Goal: Communication & Community: Answer question/provide support

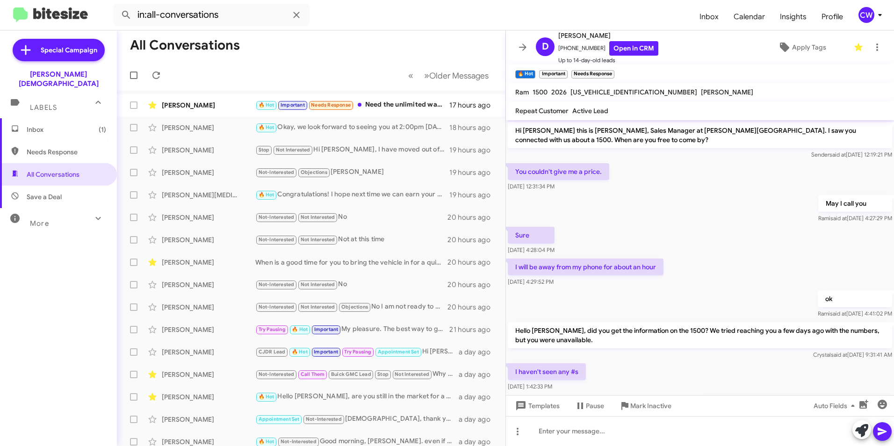
scroll to position [231, 0]
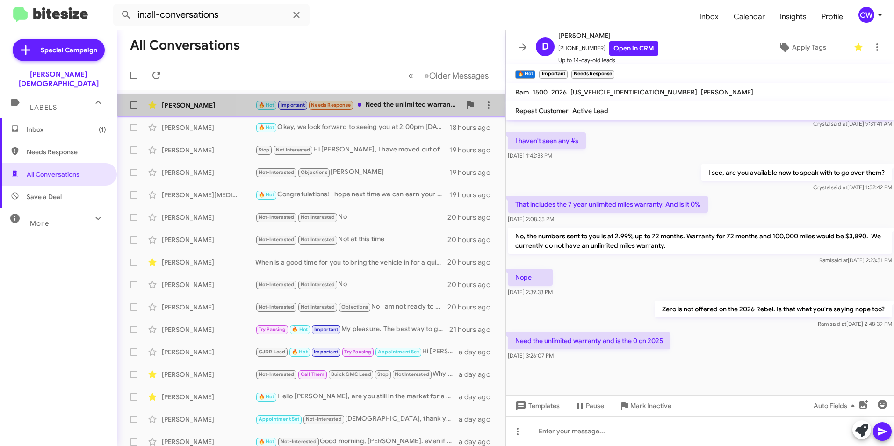
click at [397, 106] on div "🔥 Hot Important Needs Response Need the unlimited warranty and is the 0 on 2025" at bounding box center [357, 105] width 205 height 11
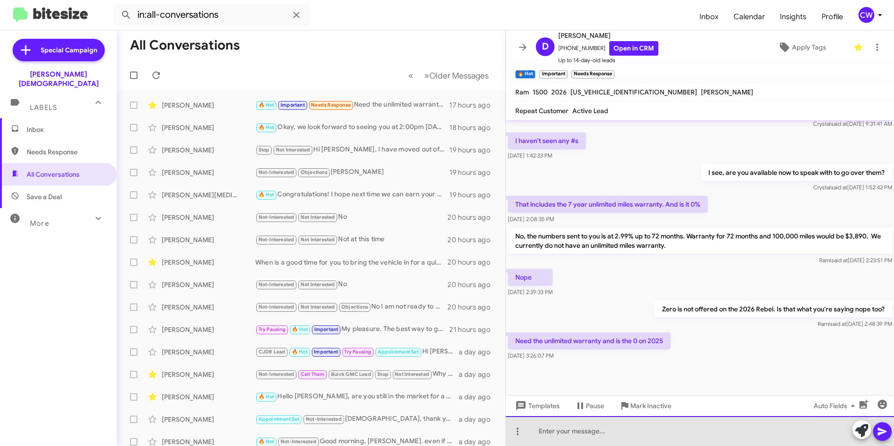
click at [677, 434] on div at bounding box center [700, 431] width 388 height 30
click at [698, 437] on div at bounding box center [700, 431] width 388 height 30
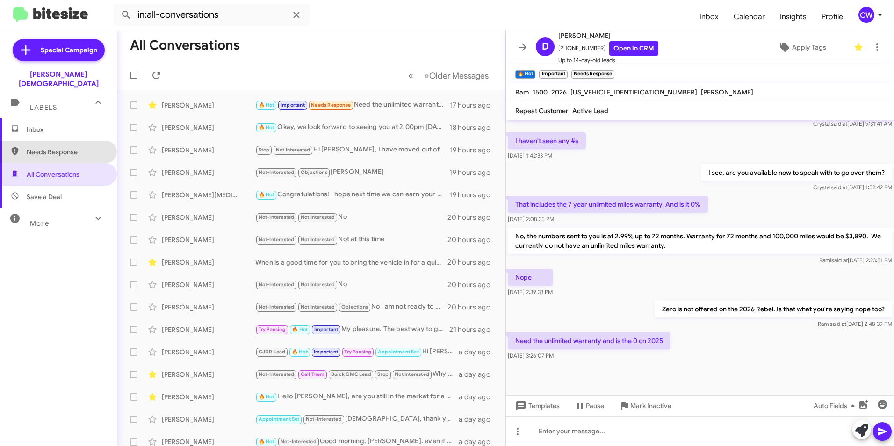
click at [73, 147] on span "Needs Response" at bounding box center [58, 152] width 117 height 22
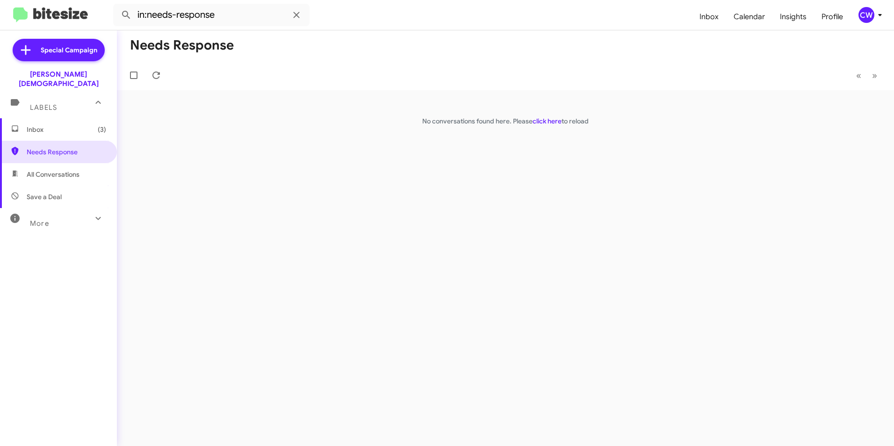
click at [69, 170] on span "All Conversations" at bounding box center [53, 174] width 53 height 9
type input "in:all-conversations"
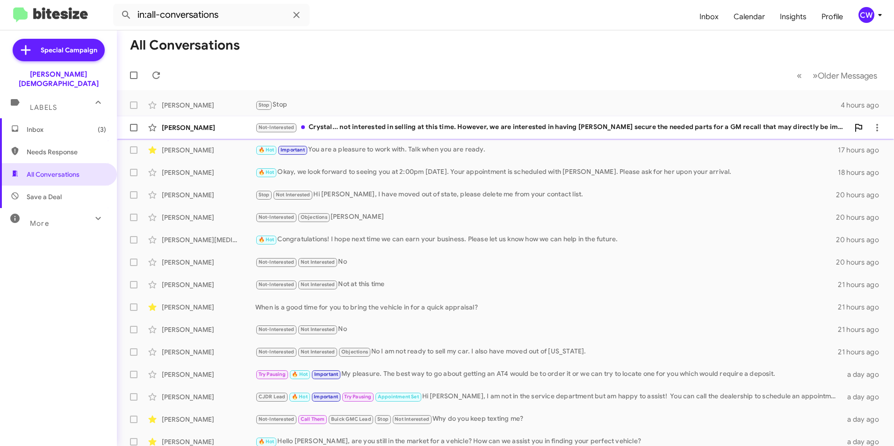
click at [454, 128] on div "Not-Interested Crystal... not interested in selling at this time. However, we a…" at bounding box center [552, 127] width 594 height 11
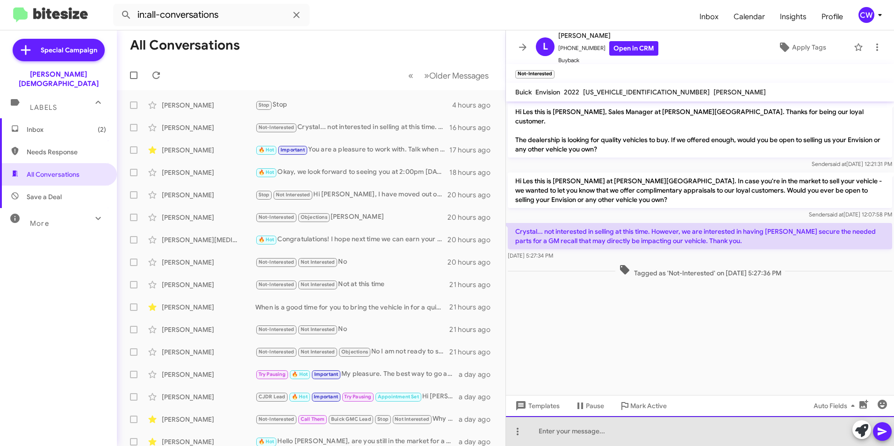
click at [637, 438] on div at bounding box center [700, 431] width 388 height 30
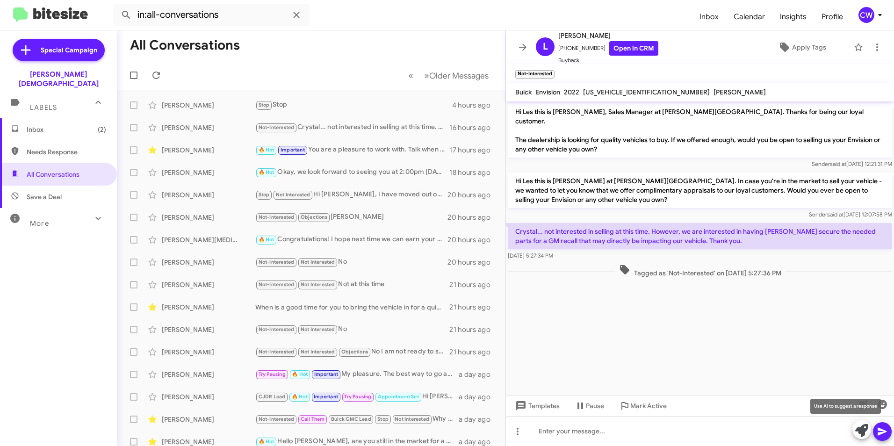
click at [861, 433] on icon at bounding box center [861, 430] width 13 height 13
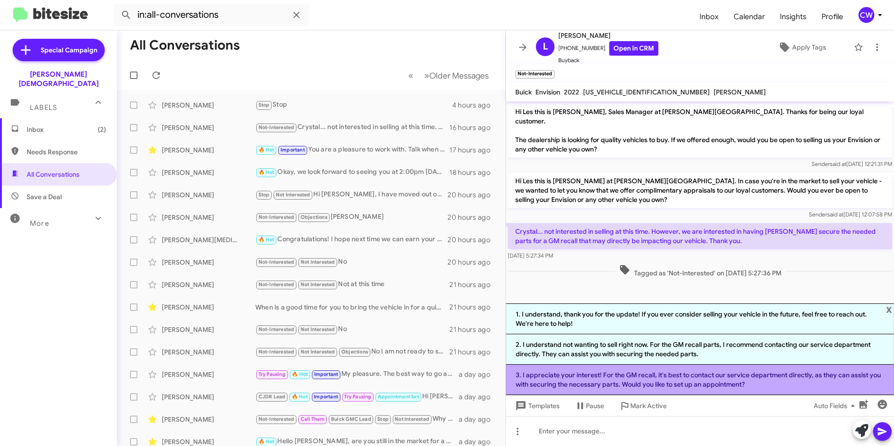
click at [772, 380] on li "3. I appreciate your interest! For the GM recall, it's best to contact our serv…" at bounding box center [700, 380] width 388 height 30
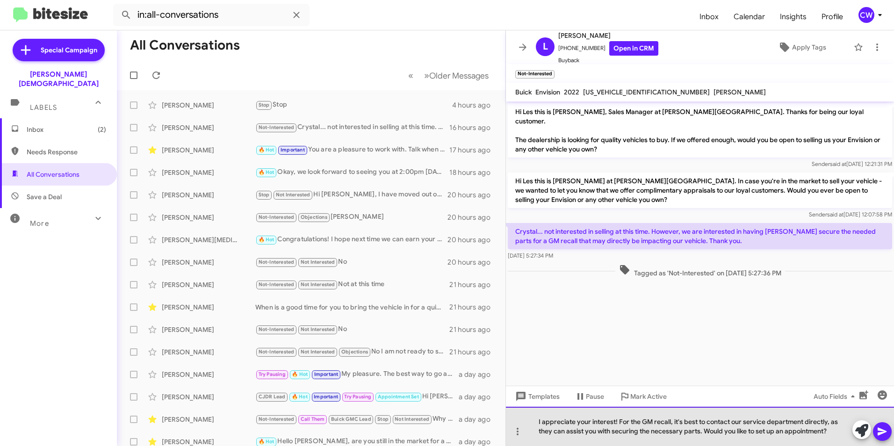
click at [694, 431] on div "I appreciate your interest! For the GM recall, it's best to contact our service…" at bounding box center [700, 426] width 388 height 39
click at [815, 431] on div "I appreciate your interest! For the GM recall, it's best to contact our service…" at bounding box center [700, 426] width 388 height 39
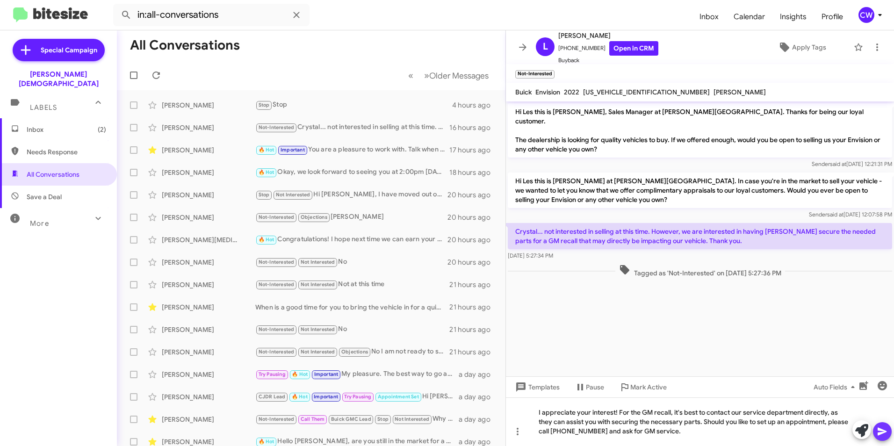
click at [882, 436] on icon at bounding box center [882, 431] width 11 height 11
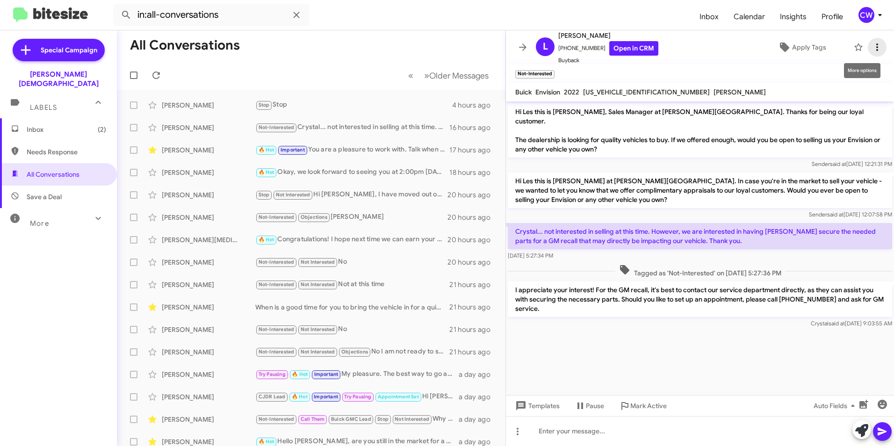
click at [871, 52] on icon at bounding box center [876, 47] width 11 height 11
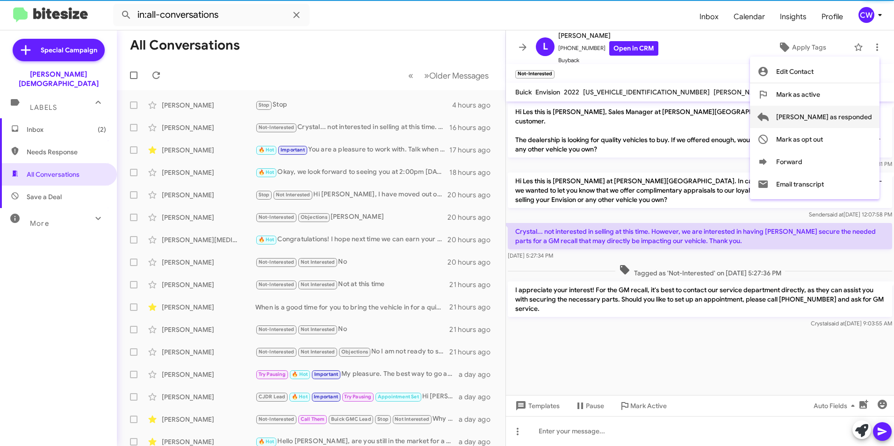
click at [852, 122] on span "[PERSON_NAME] as responded" at bounding box center [824, 117] width 96 height 22
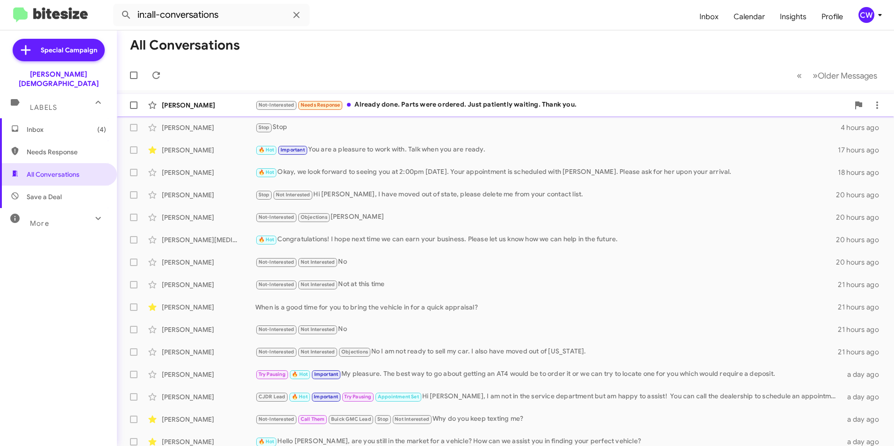
click at [432, 101] on div "Not-Interested Needs Response Already done. Parts were ordered. Just patiently …" at bounding box center [552, 105] width 594 height 11
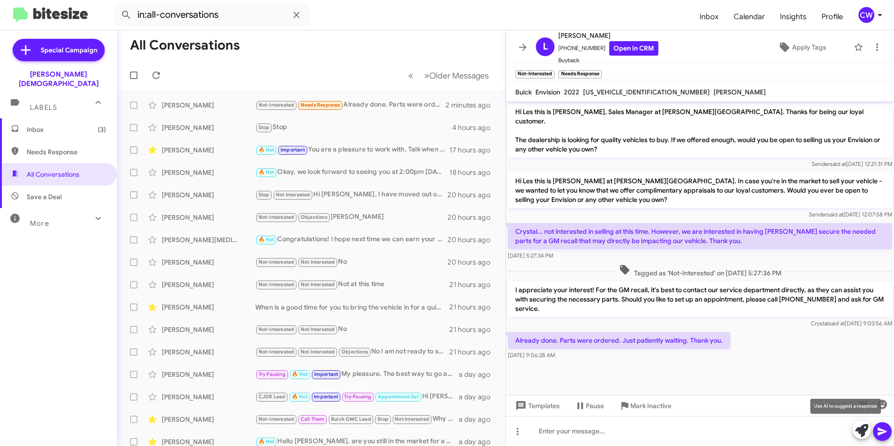
click at [860, 431] on icon at bounding box center [861, 430] width 13 height 13
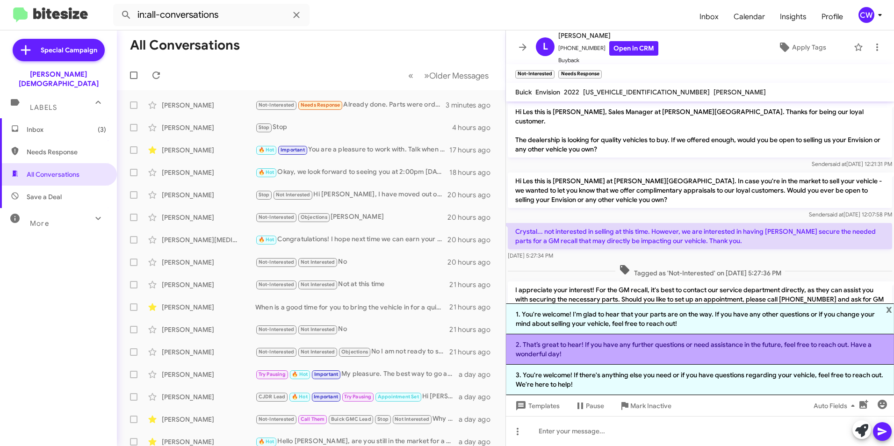
click at [786, 348] on li "2. That’s great to hear! If you have any further questions or need assistance i…" at bounding box center [700, 349] width 388 height 30
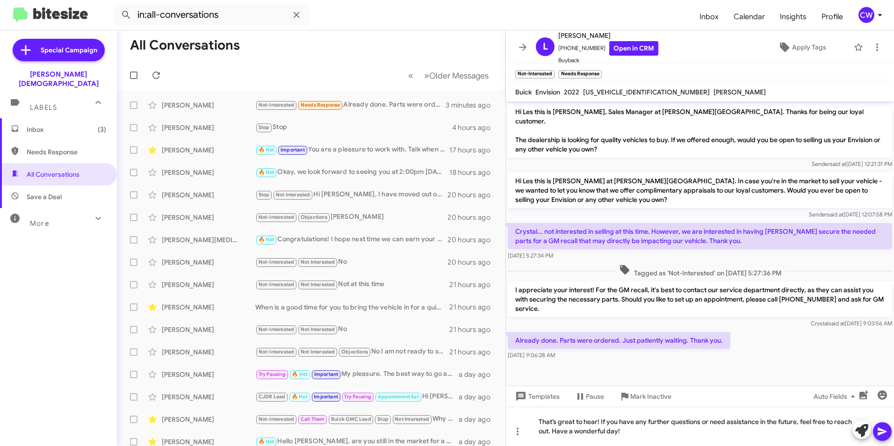
click at [879, 430] on icon at bounding box center [881, 432] width 9 height 8
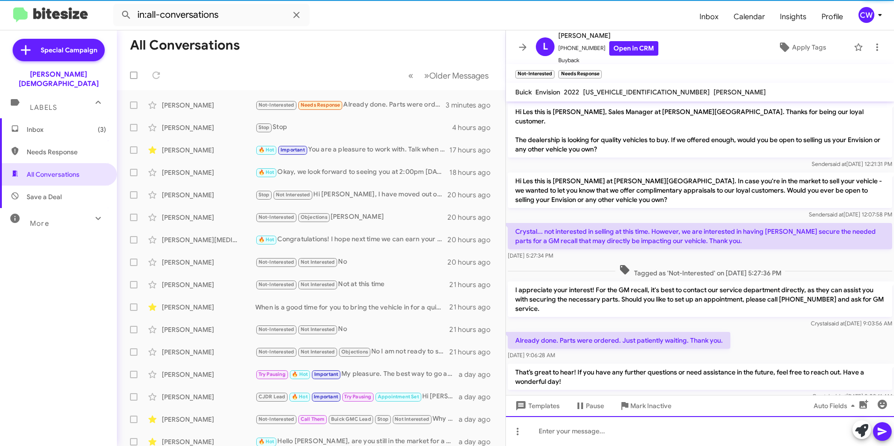
scroll to position [15, 0]
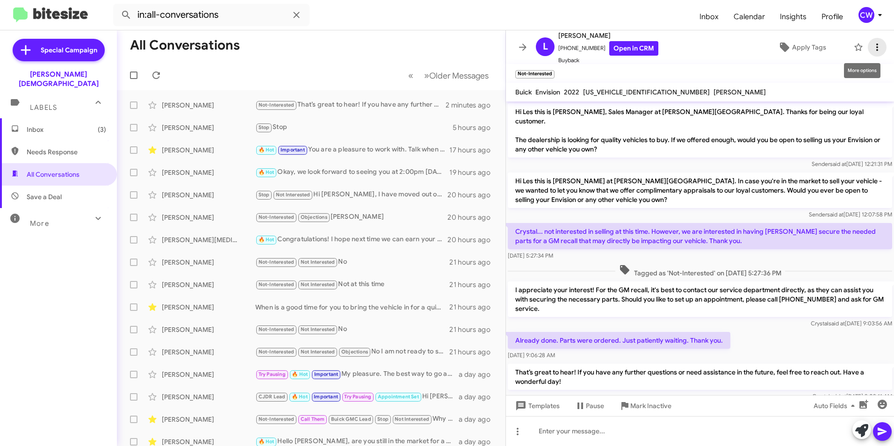
click at [871, 49] on icon at bounding box center [876, 47] width 11 height 11
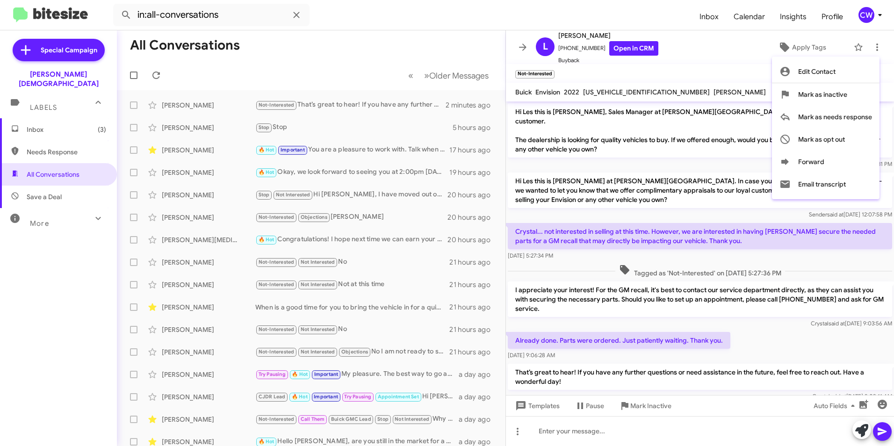
click at [483, 10] on div at bounding box center [447, 223] width 894 height 446
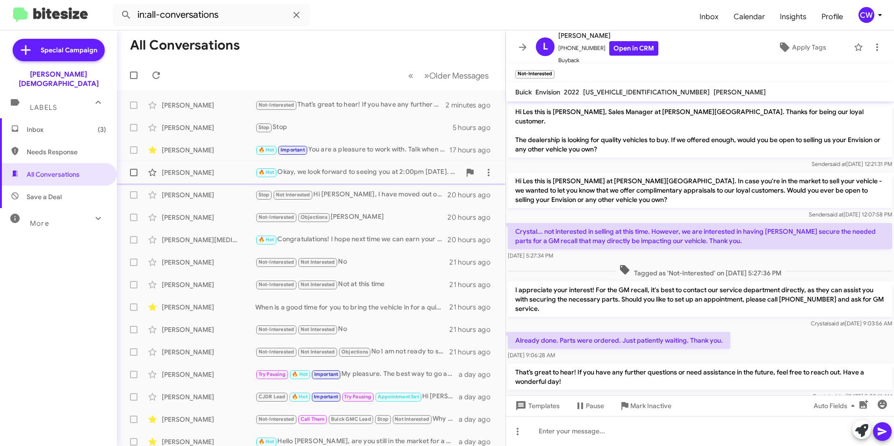
click at [377, 173] on div "🔥 Hot Okay, we look forward to seeing you at 2:00pm [DATE]. Your appointment is…" at bounding box center [357, 172] width 205 height 11
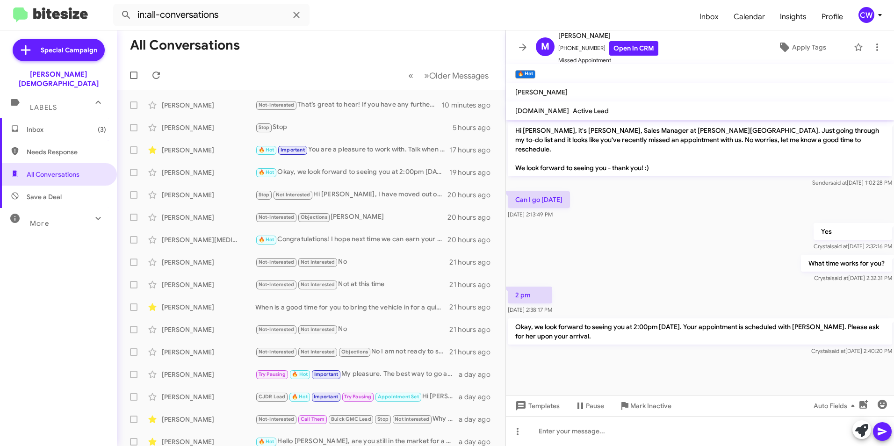
click at [64, 151] on span "Needs Response" at bounding box center [58, 152] width 117 height 22
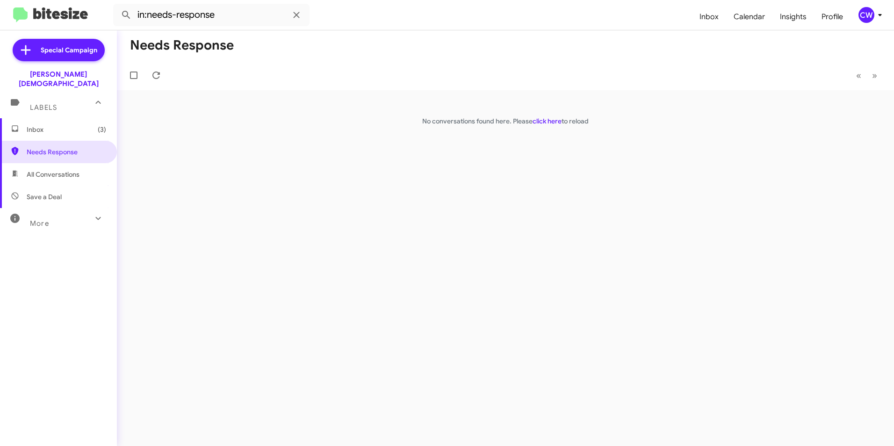
click at [68, 170] on span "All Conversations" at bounding box center [53, 174] width 53 height 9
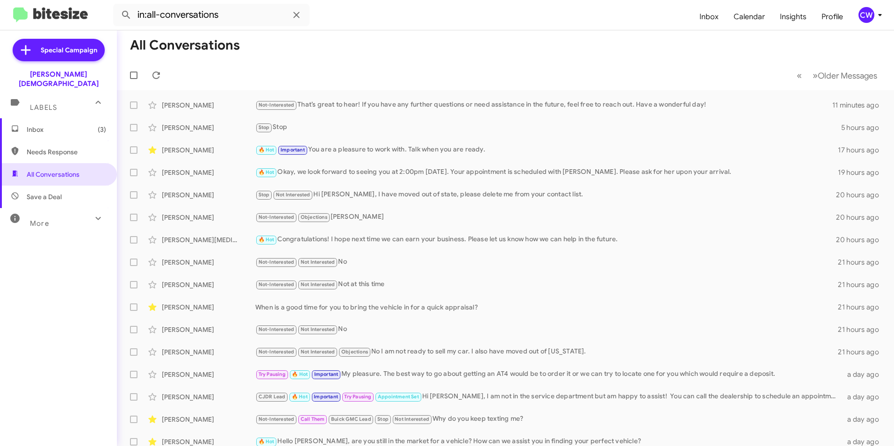
click at [76, 147] on span "Needs Response" at bounding box center [66, 151] width 79 height 9
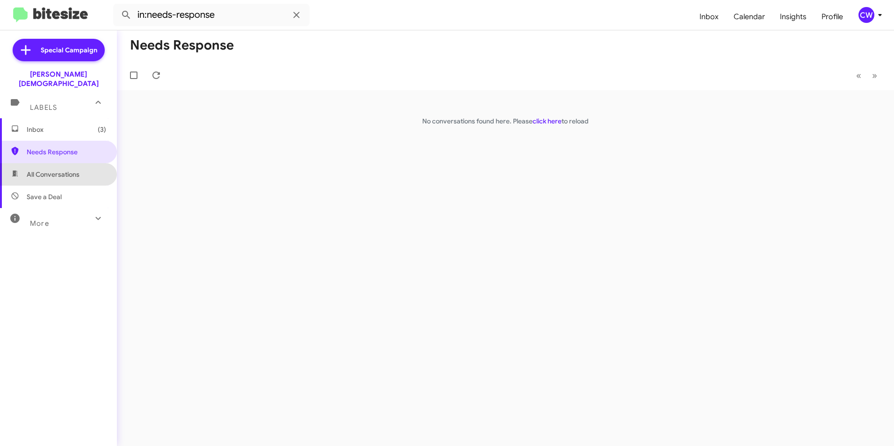
click at [72, 171] on span "All Conversations" at bounding box center [58, 174] width 117 height 22
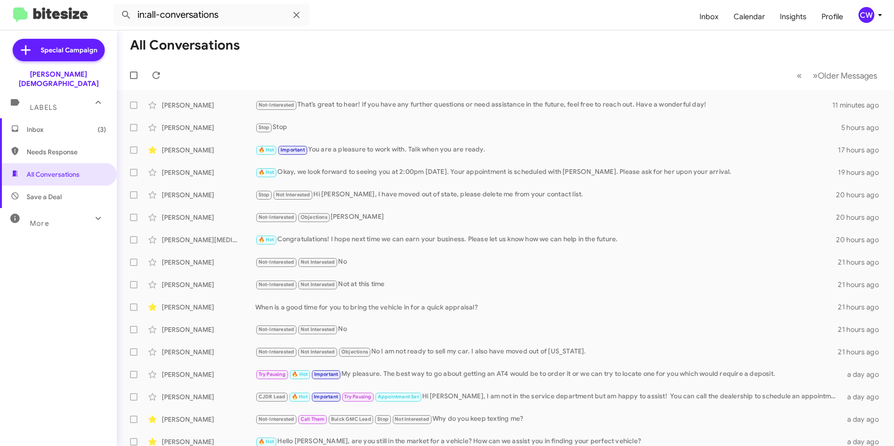
click at [75, 150] on span "Needs Response" at bounding box center [58, 152] width 117 height 22
type input "in:needs-response"
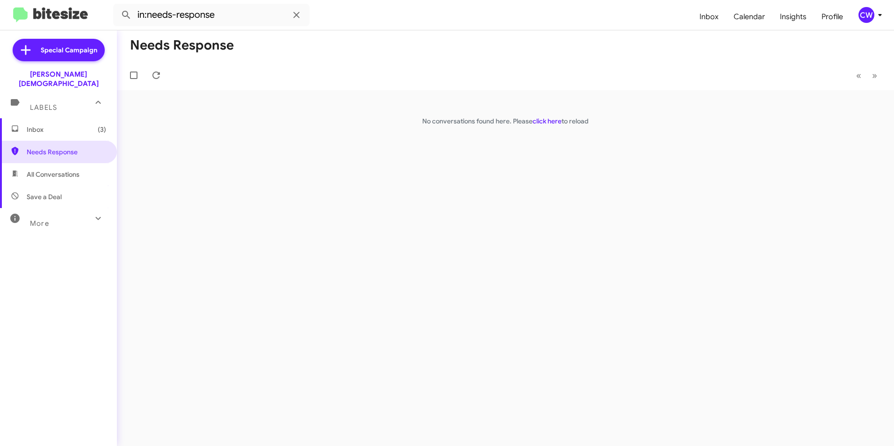
click at [53, 171] on span "All Conversations" at bounding box center [58, 174] width 117 height 22
type input "in:all-conversations"
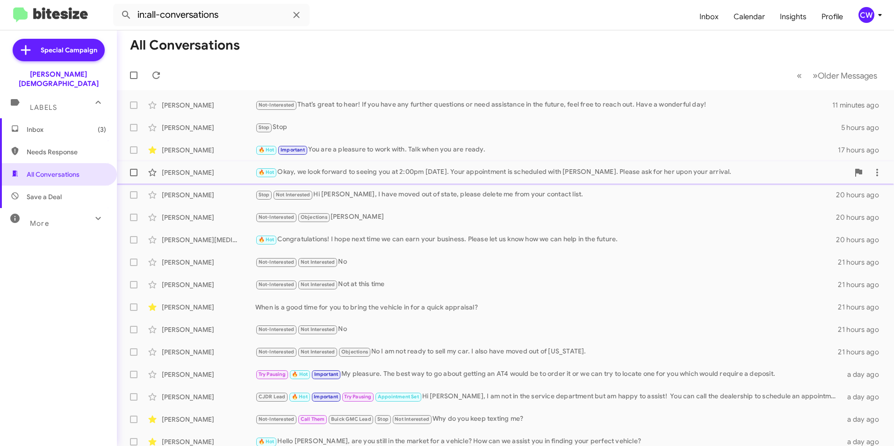
click at [384, 177] on div "🔥 Hot Okay, we look forward to seeing you at 2:00pm [DATE]. Your appointment is…" at bounding box center [552, 172] width 594 height 11
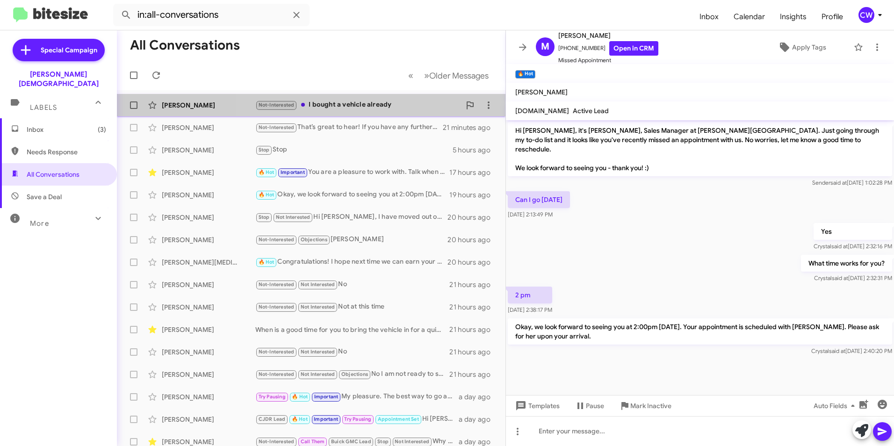
click at [368, 107] on div "Not-Interested I bought a vehicle already" at bounding box center [357, 105] width 205 height 11
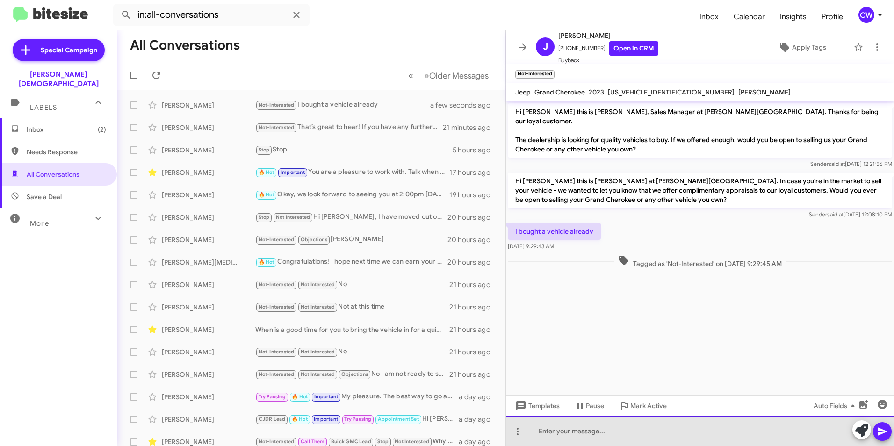
click at [558, 433] on div at bounding box center [700, 431] width 388 height 30
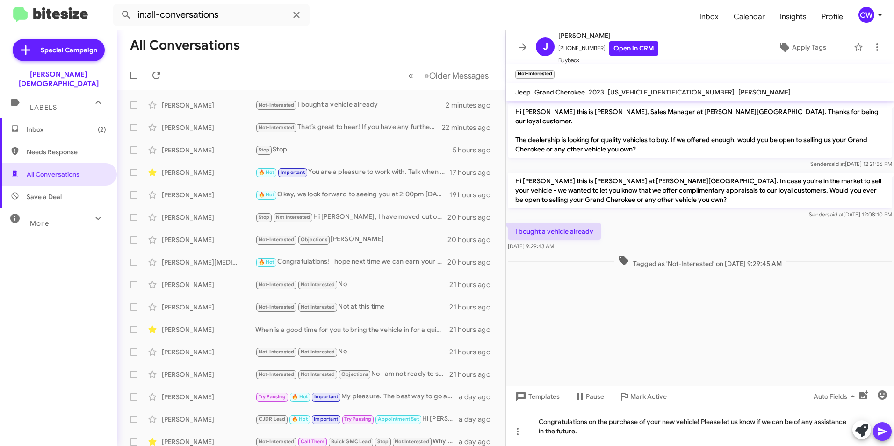
click at [882, 430] on icon at bounding box center [881, 432] width 9 height 8
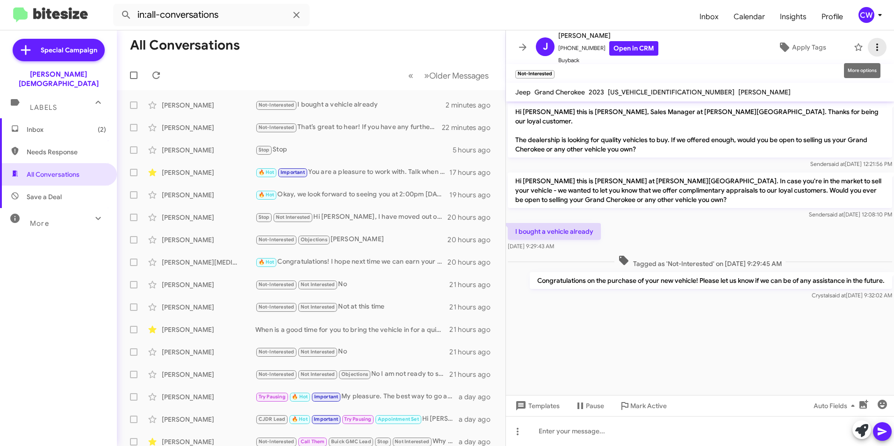
click at [871, 46] on icon at bounding box center [876, 47] width 11 height 11
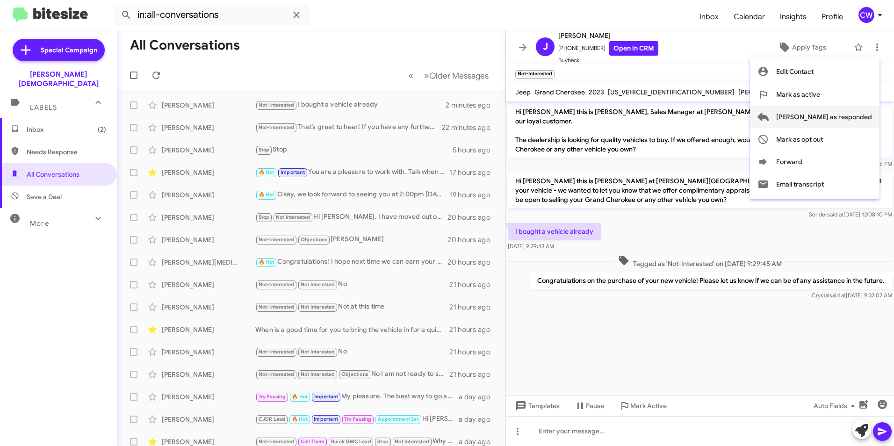
click at [865, 119] on span "[PERSON_NAME] as responded" at bounding box center [824, 117] width 96 height 22
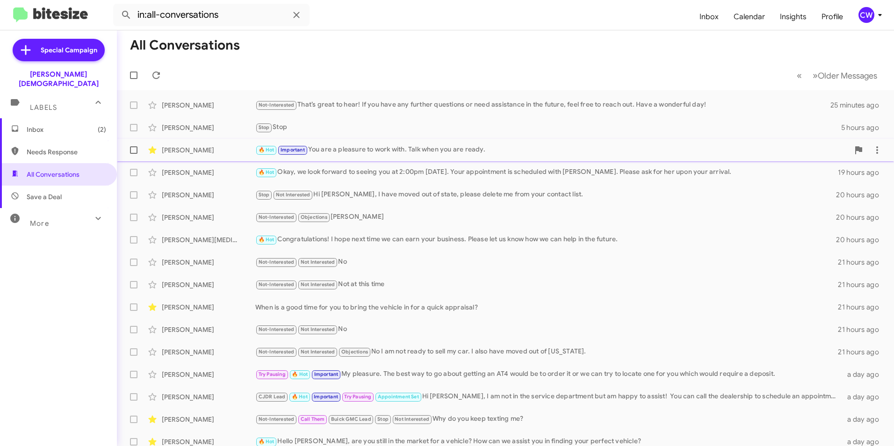
click at [432, 153] on div "🔥 Hot Important You are a pleasure to work with. Talk when you are ready." at bounding box center [552, 149] width 594 height 11
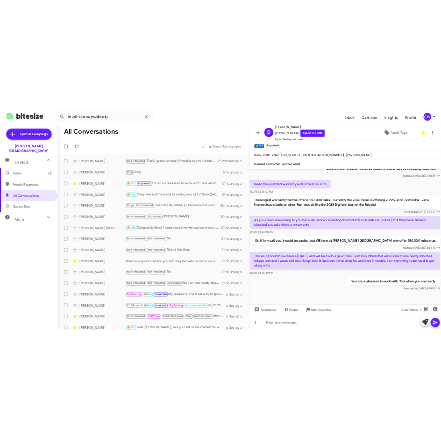
scroll to position [439, 0]
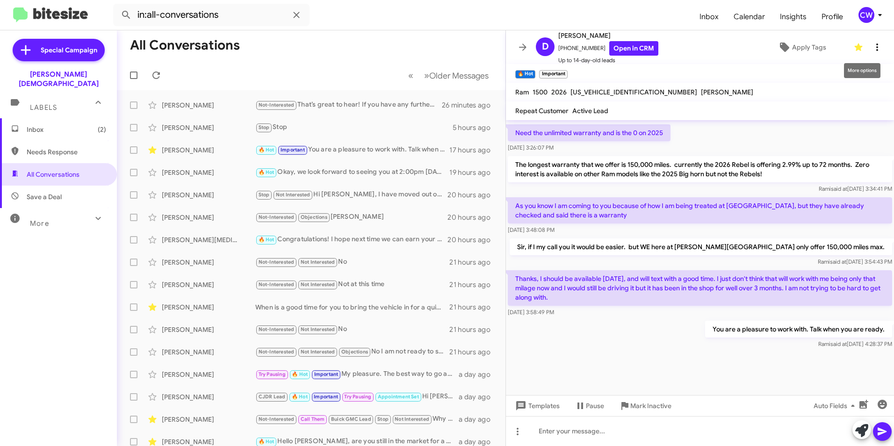
click at [871, 48] on icon at bounding box center [876, 47] width 11 height 11
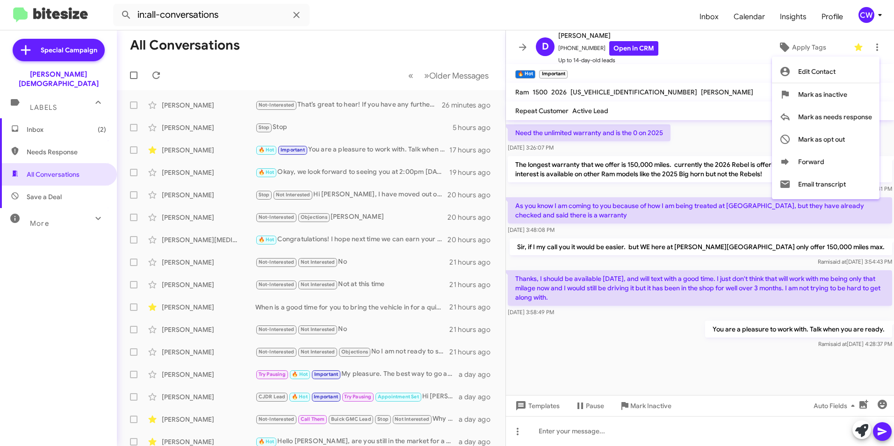
click at [655, 365] on div at bounding box center [447, 223] width 894 height 446
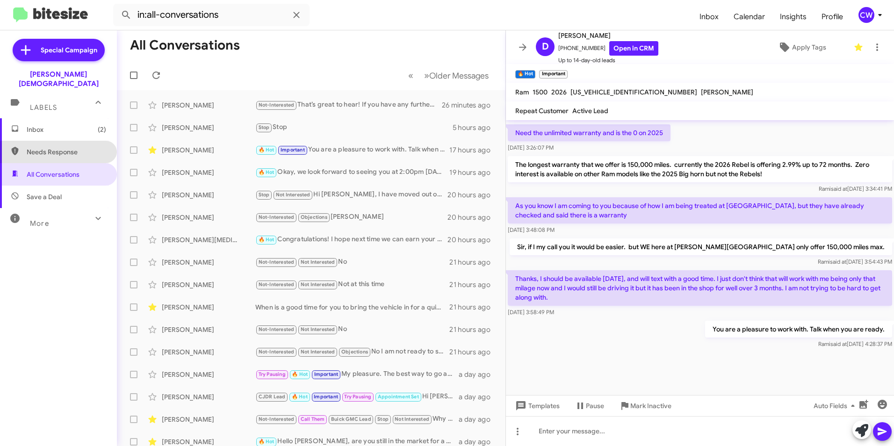
click at [69, 148] on span "Needs Response" at bounding box center [58, 152] width 117 height 22
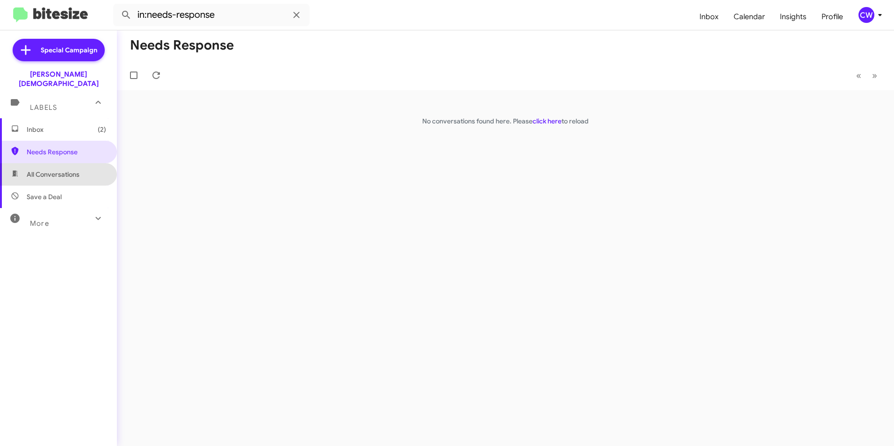
click at [63, 170] on span "All Conversations" at bounding box center [53, 174] width 53 height 9
type input "in:all-conversations"
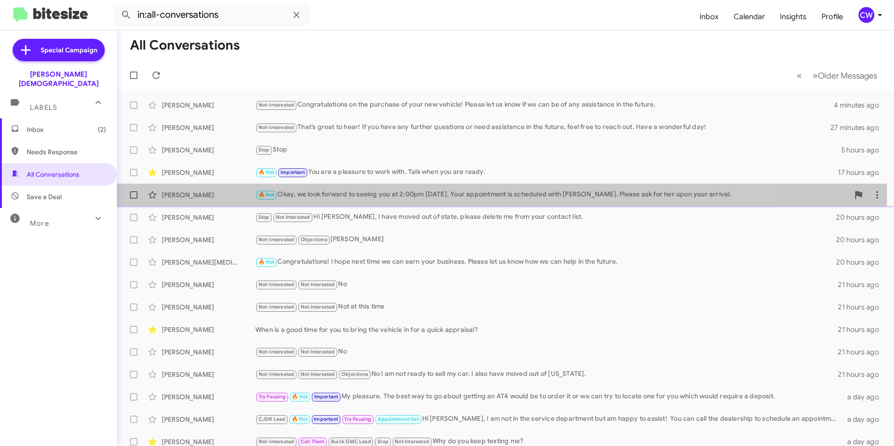
click at [416, 194] on div "🔥 Hot Okay, we look forward to seeing you at 2:00pm [DATE]. Your appointment is…" at bounding box center [552, 194] width 594 height 11
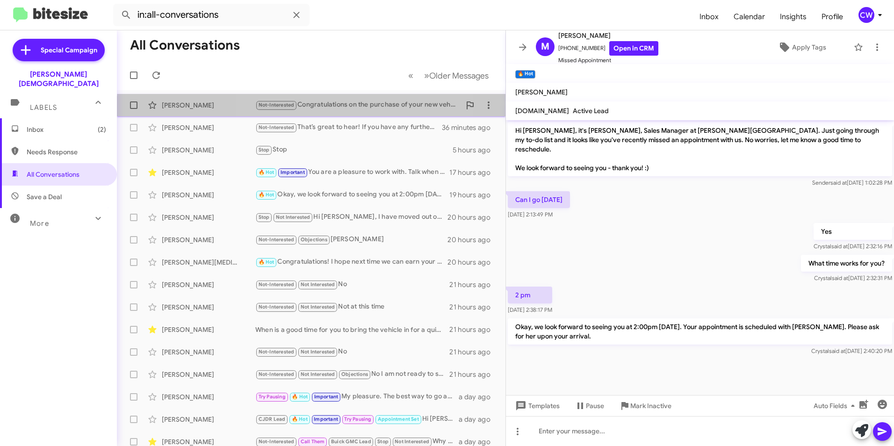
click at [345, 111] on div "[PERSON_NAME] Not-Interested Congratulations on the purchase of your new vehicl…" at bounding box center [311, 105] width 374 height 19
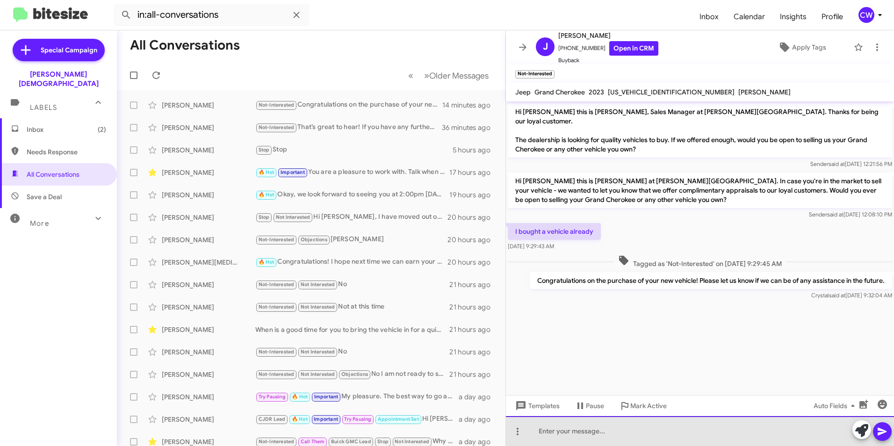
click at [562, 438] on div at bounding box center [700, 431] width 388 height 30
click at [554, 432] on div at bounding box center [700, 431] width 388 height 30
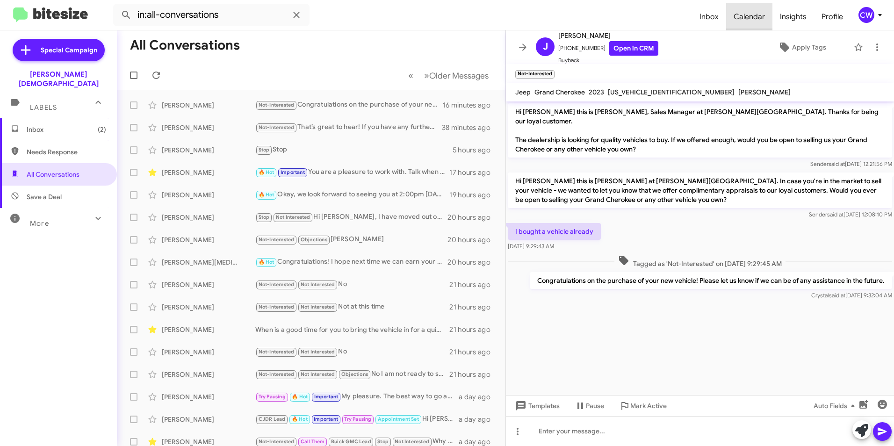
click at [752, 18] on span "Calendar" at bounding box center [749, 16] width 46 height 27
